Goal: Check status: Check status

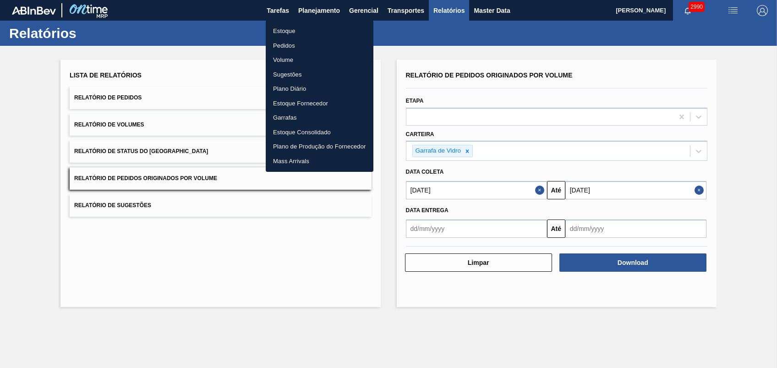
click at [293, 44] on li "Pedidos" at bounding box center [320, 45] width 108 height 15
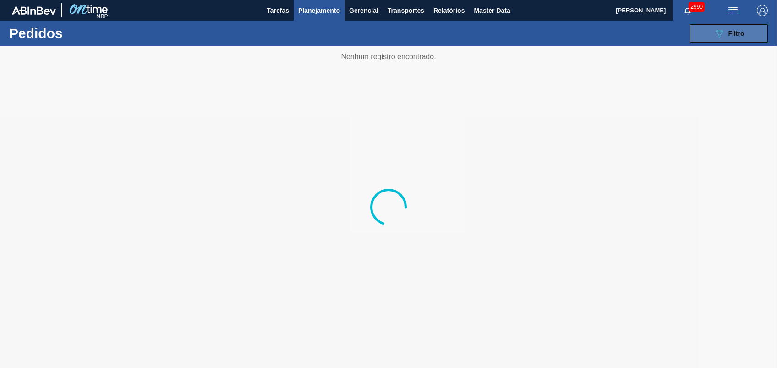
click at [730, 33] on span "Filtro" at bounding box center [736, 33] width 16 height 7
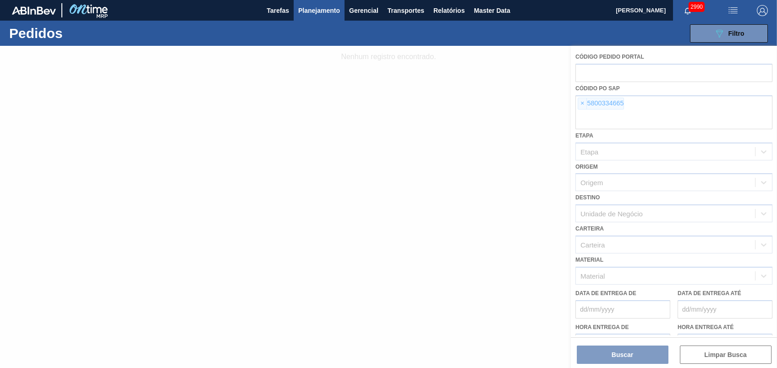
click at [579, 95] on div at bounding box center [388, 207] width 777 height 322
click at [579, 97] on div at bounding box center [388, 207] width 777 height 322
click at [579, 98] on div at bounding box center [388, 207] width 777 height 322
click at [579, 98] on span "×" at bounding box center [582, 103] width 9 height 11
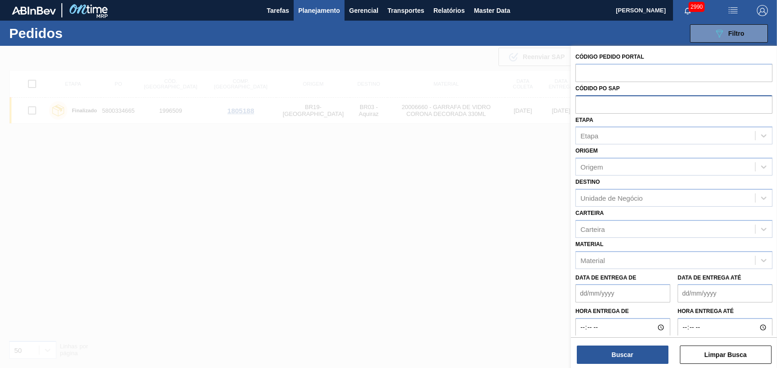
click at [581, 98] on input "text" at bounding box center [673, 103] width 197 height 17
click at [581, 100] on input "text" at bounding box center [673, 103] width 197 height 17
paste input "text"
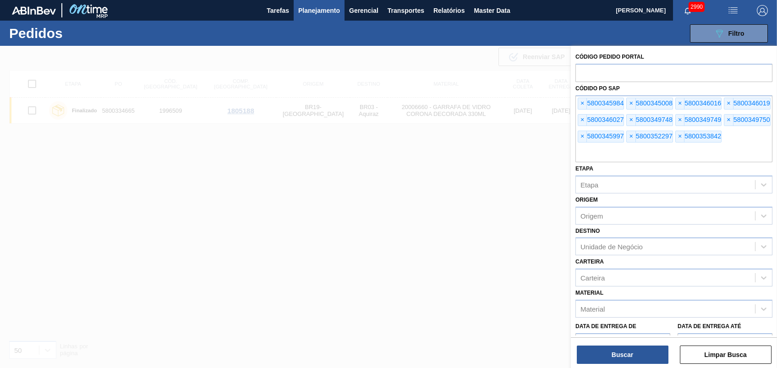
click at [628, 344] on div "Buscar Limpar Busca" at bounding box center [673, 350] width 206 height 26
click at [627, 352] on button "Buscar" at bounding box center [622, 354] width 92 height 18
